Goal: Navigation & Orientation: Find specific page/section

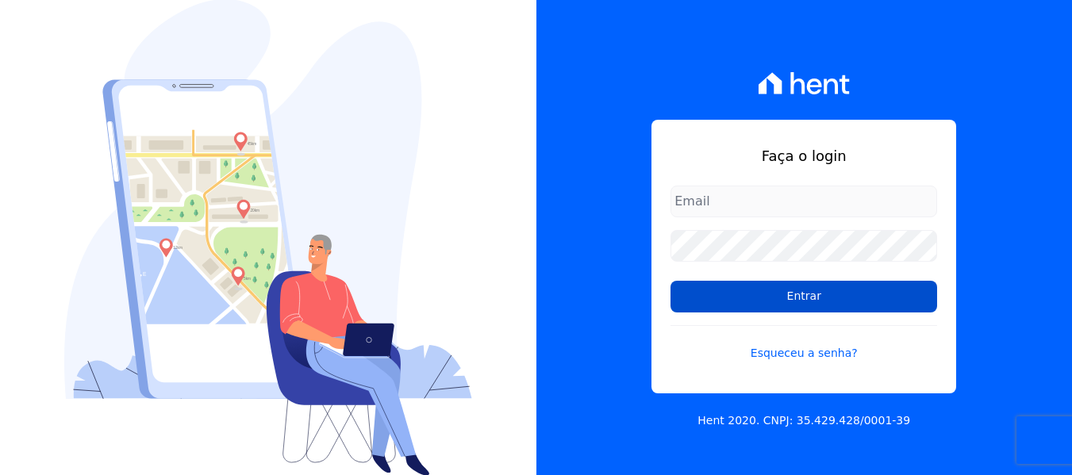
type input "contato@condominioalexandria.com.br"
click at [799, 296] on input "Entrar" at bounding box center [804, 297] width 267 height 32
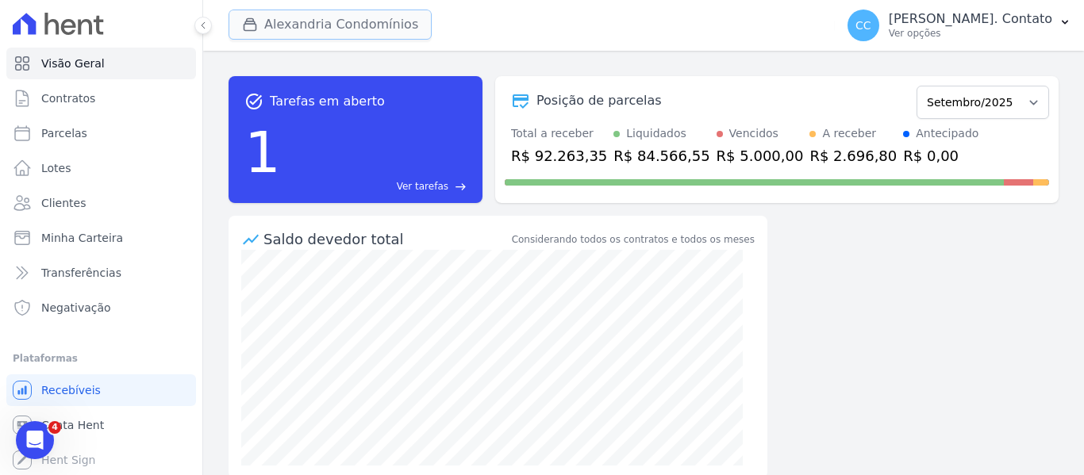
click at [329, 20] on button "Alexandria Condomínios" at bounding box center [330, 25] width 203 height 30
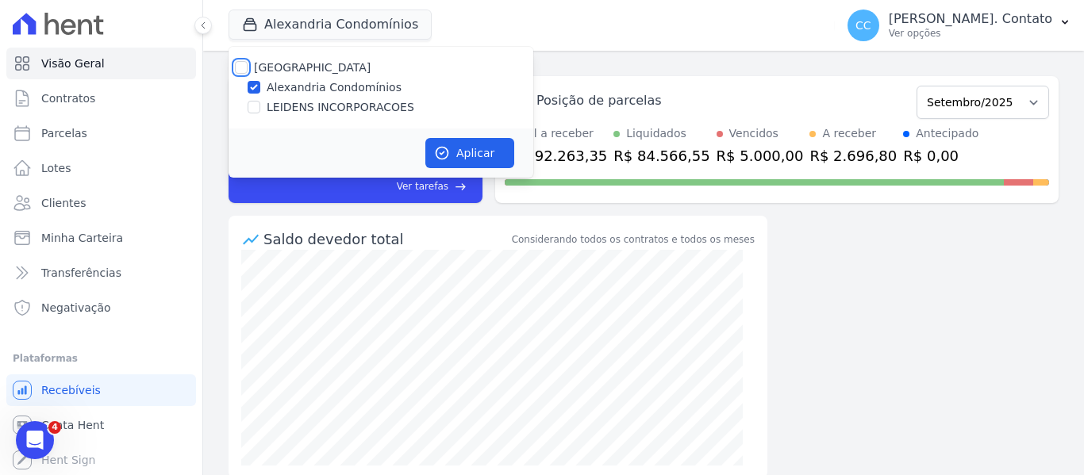
click at [246, 63] on input "[GEOGRAPHIC_DATA]" at bounding box center [241, 67] width 13 height 13
checkbox input "true"
click at [484, 152] on button "Aplicar" at bounding box center [469, 153] width 89 height 30
